Goal: Task Accomplishment & Management: Manage account settings

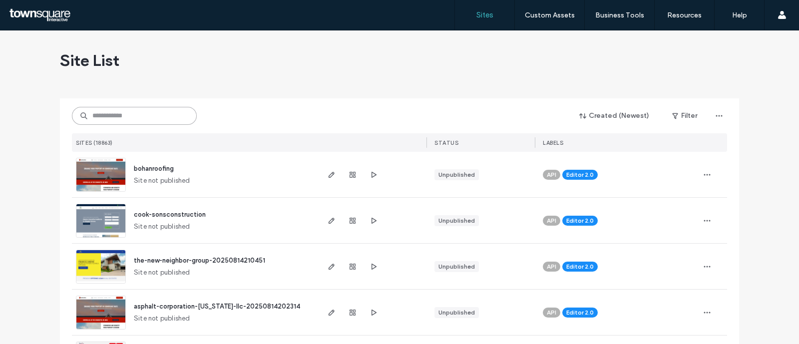
click at [127, 122] on input at bounding box center [134, 116] width 125 height 18
paste input "**********"
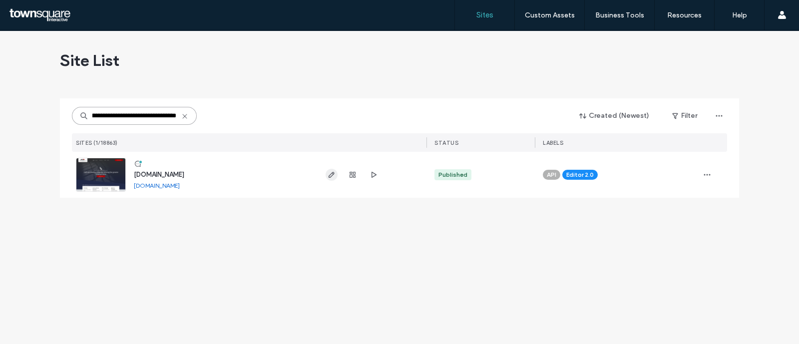
type input "**********"
click at [329, 169] on span "button" at bounding box center [331, 175] width 12 height 12
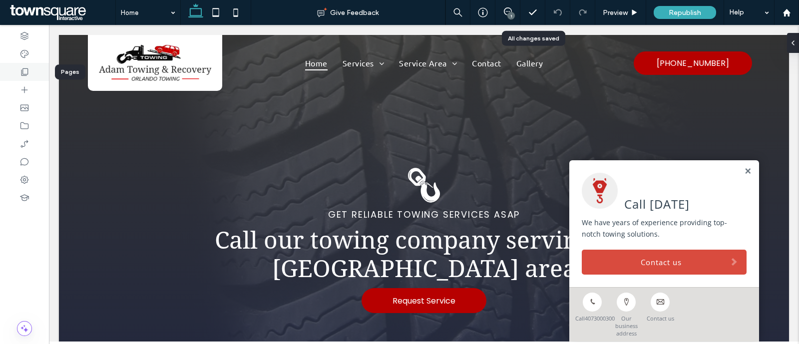
click at [19, 67] on icon at bounding box center [24, 72] width 10 height 10
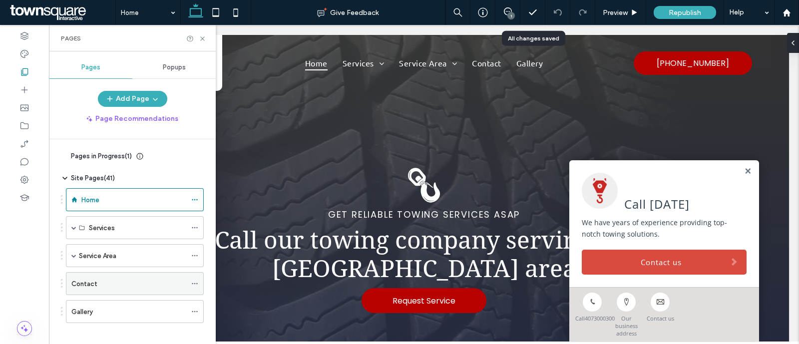
click at [83, 285] on label "Contact" at bounding box center [84, 283] width 26 height 17
click at [205, 36] on icon at bounding box center [202, 38] width 7 height 7
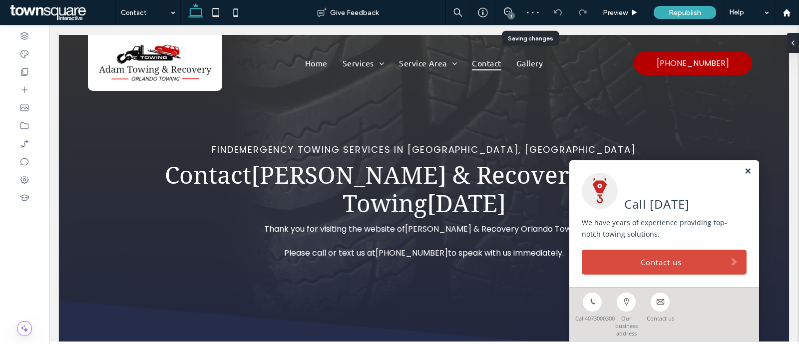
click at [744, 170] on link at bounding box center [747, 171] width 7 height 8
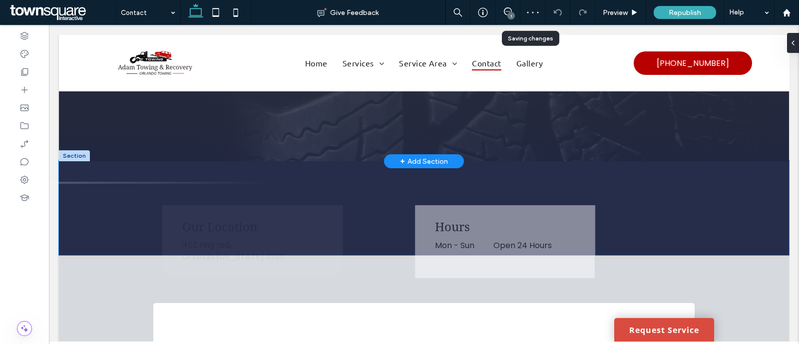
scroll to position [205, 0]
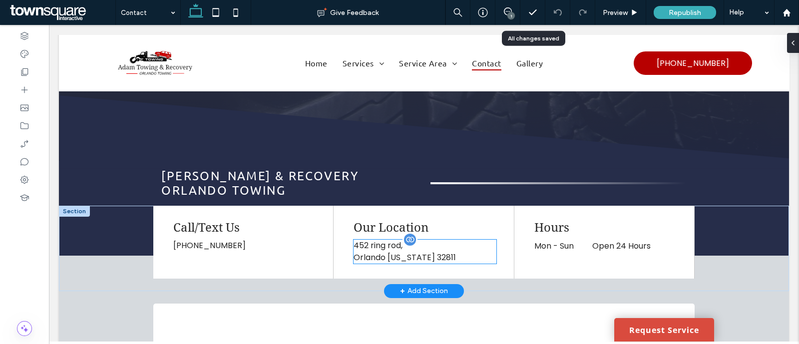
click at [402, 252] on p "Orlando Florida 32811" at bounding box center [424, 258] width 142 height 12
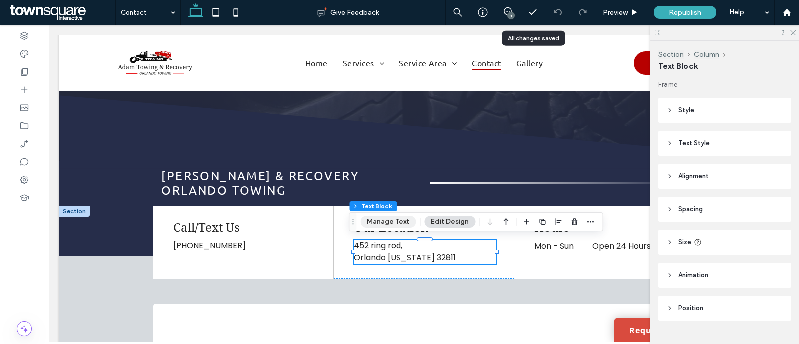
click at [386, 218] on button "Manage Text" at bounding box center [388, 222] width 56 height 12
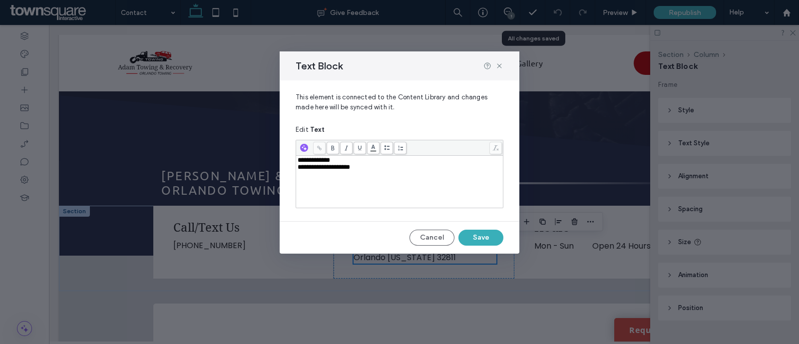
click at [319, 162] on span "**********" at bounding box center [314, 160] width 32 height 6
click at [329, 163] on span "**********" at bounding box center [314, 160] width 32 height 6
click at [499, 236] on button "Save" at bounding box center [480, 238] width 45 height 16
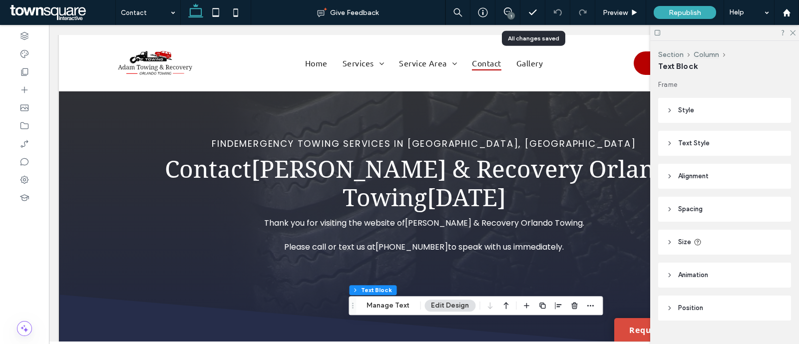
scroll to position [0, 0]
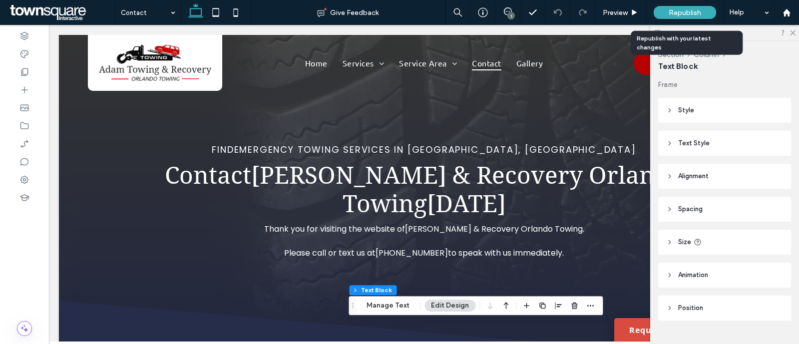
click at [683, 14] on span "Republish" at bounding box center [684, 12] width 32 height 8
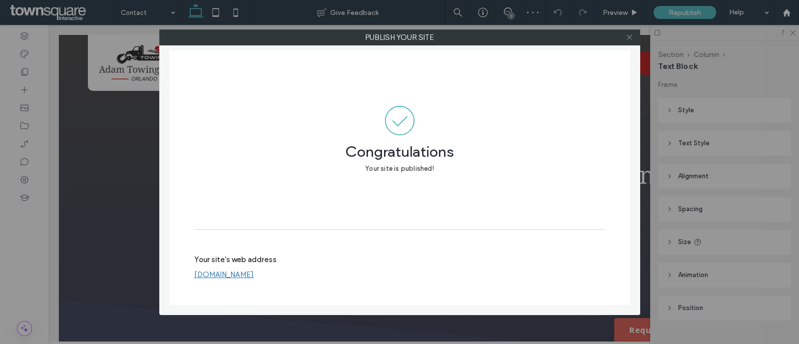
click at [629, 34] on icon at bounding box center [628, 36] width 7 height 7
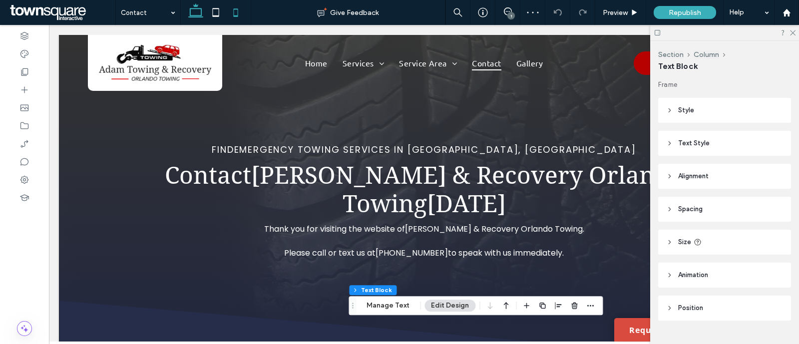
click at [236, 15] on use at bounding box center [235, 12] width 4 height 8
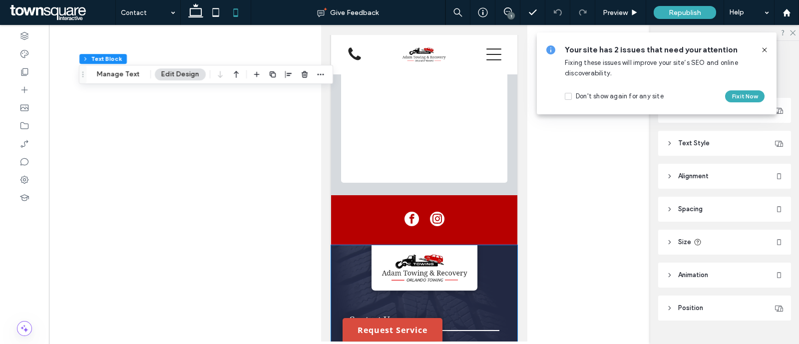
scroll to position [714, 0]
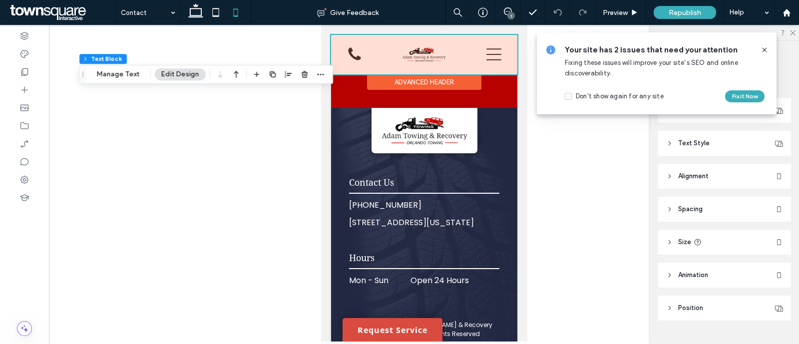
click at [487, 51] on div at bounding box center [423, 54] width 186 height 39
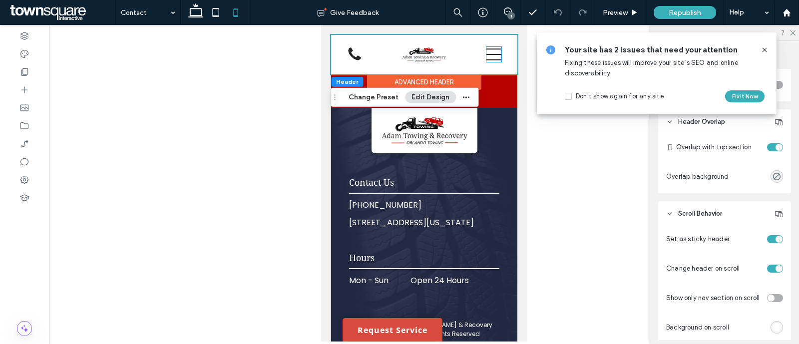
scroll to position [462, 0]
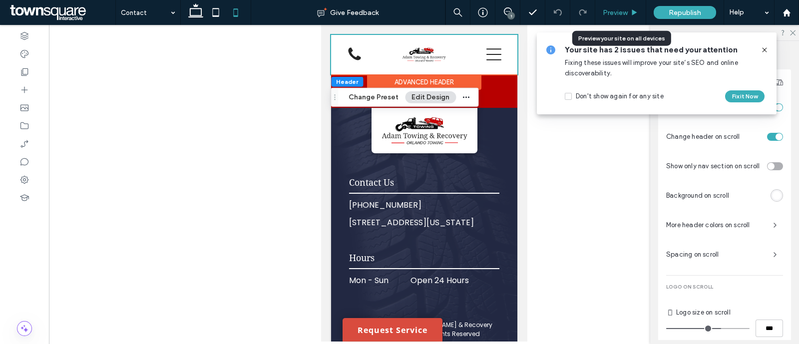
click at [632, 9] on icon at bounding box center [633, 12] width 7 height 7
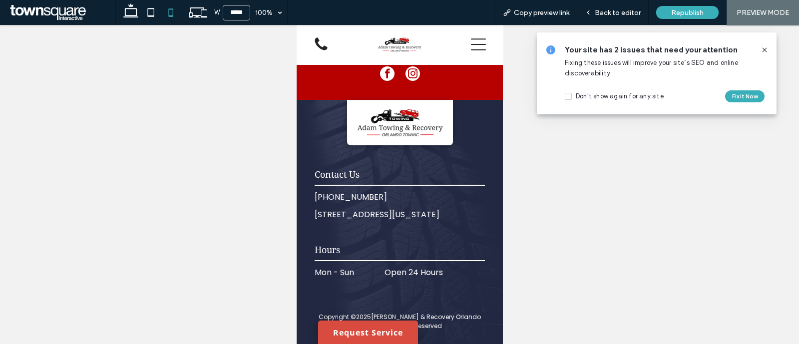
click at [470, 47] on icon at bounding box center [477, 44] width 15 height 15
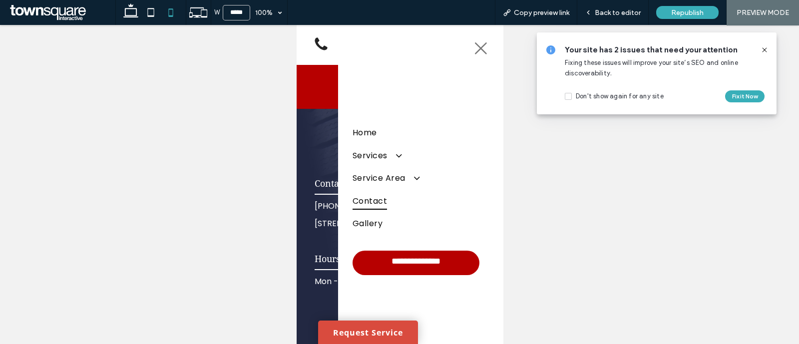
click at [473, 53] on icon at bounding box center [480, 48] width 15 height 15
